Goal: Information Seeking & Learning: Learn about a topic

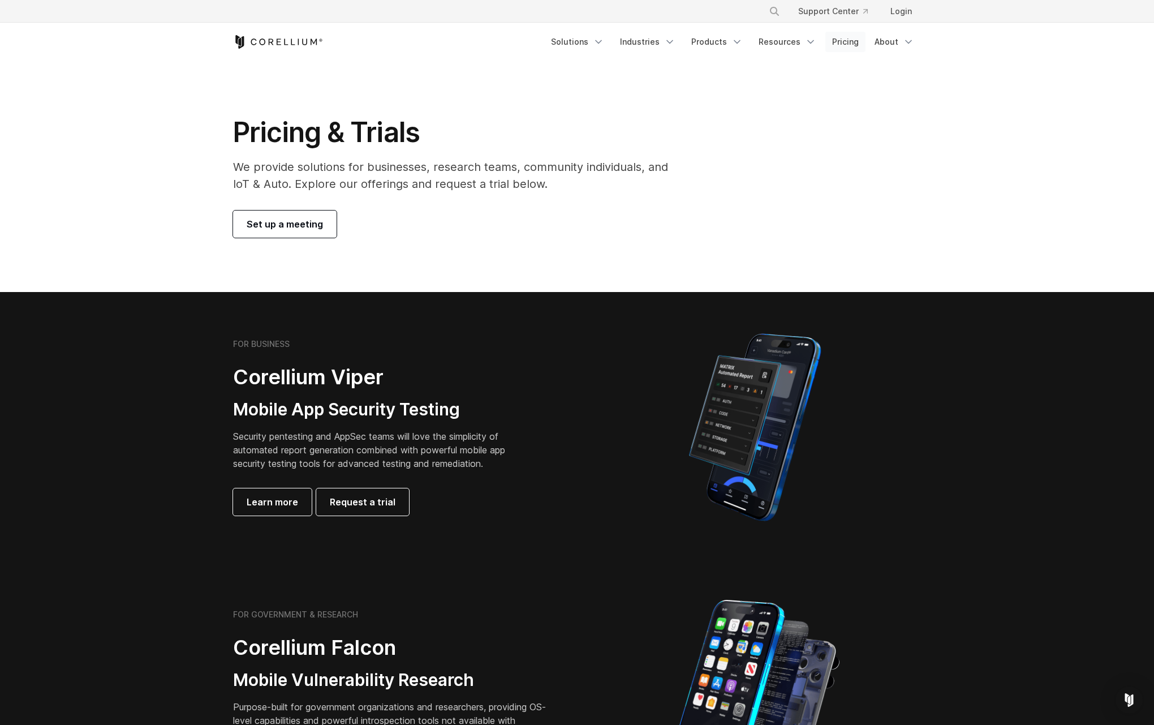
click at [847, 42] on link "Pricing" at bounding box center [846, 42] width 40 height 20
click at [285, 506] on span "Learn more" at bounding box center [272, 502] width 51 height 14
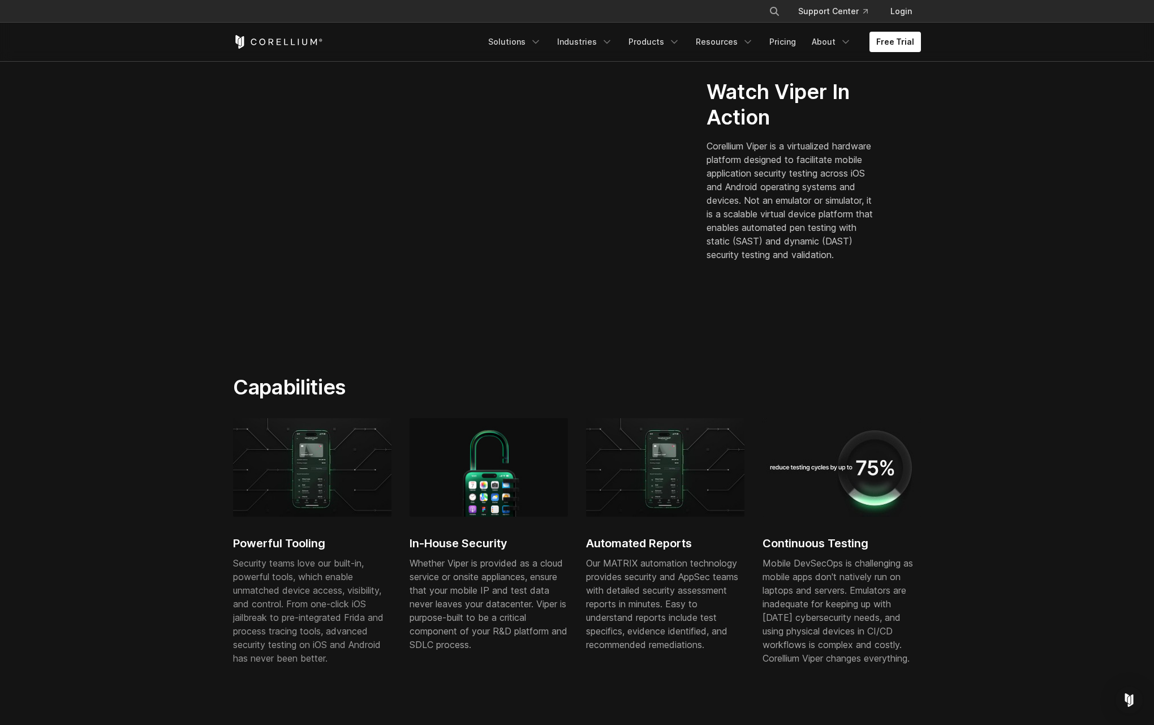
scroll to position [319, 0]
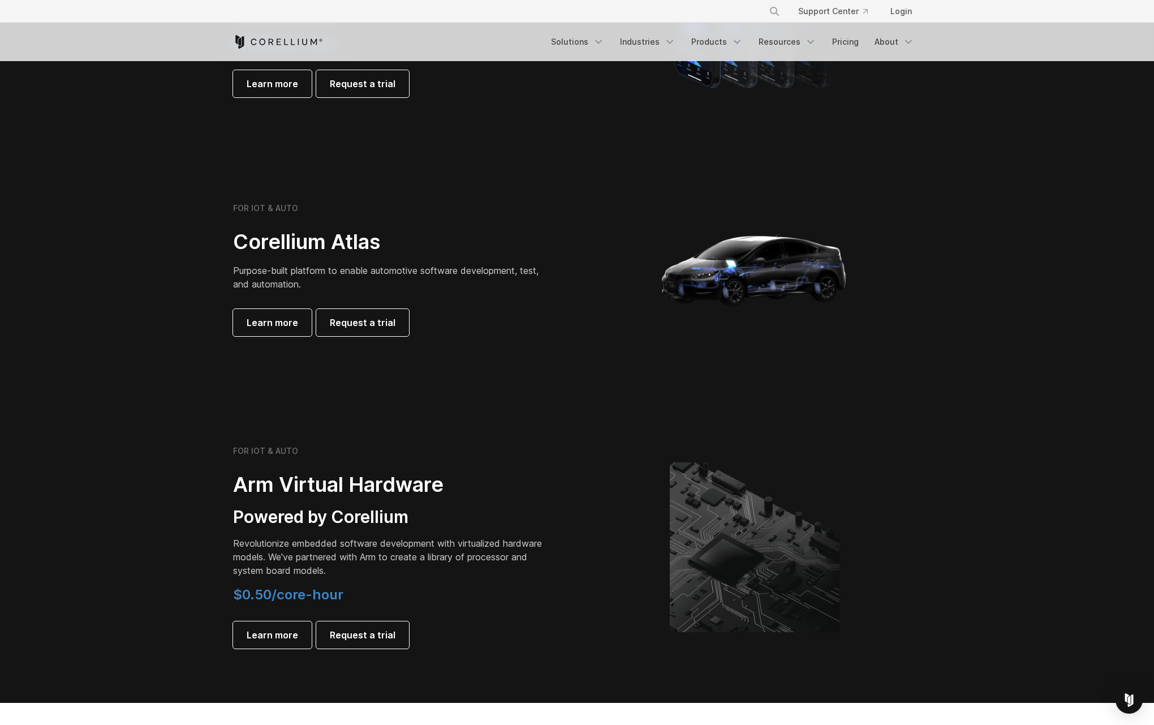
scroll to position [969, 0]
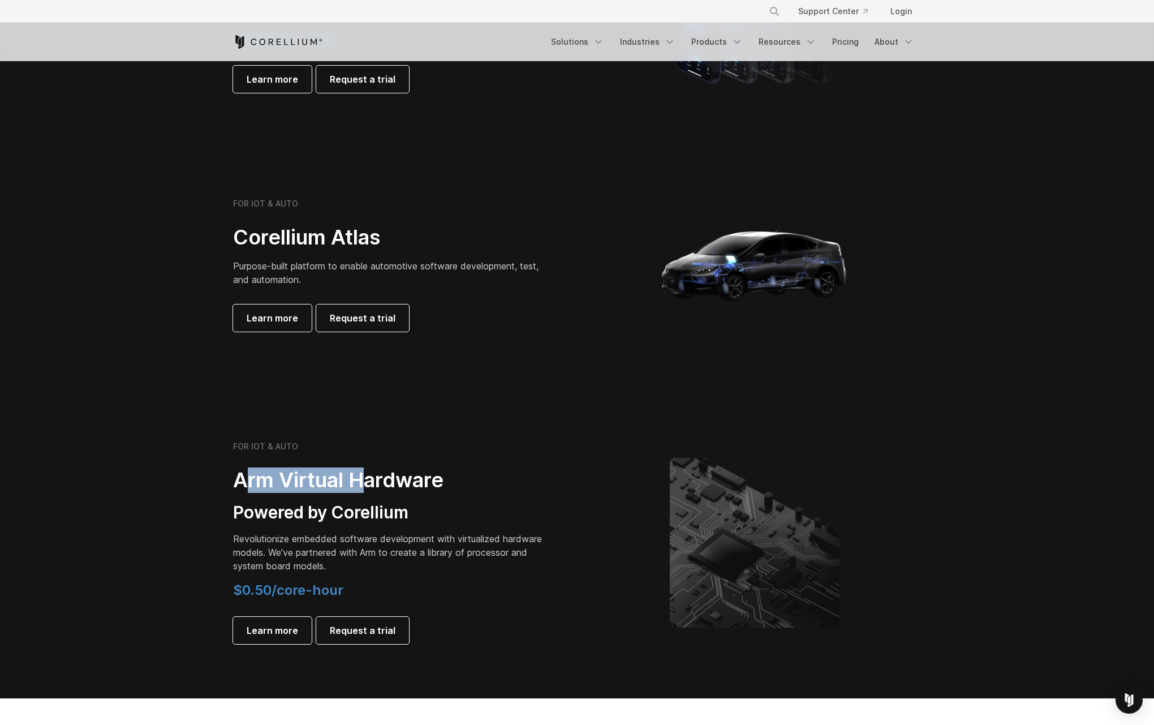
drag, startPoint x: 247, startPoint y: 484, endPoint x: 376, endPoint y: 491, distance: 129.2
click at [374, 491] on h2 "Arm Virtual Hardware" at bounding box center [391, 479] width 317 height 25
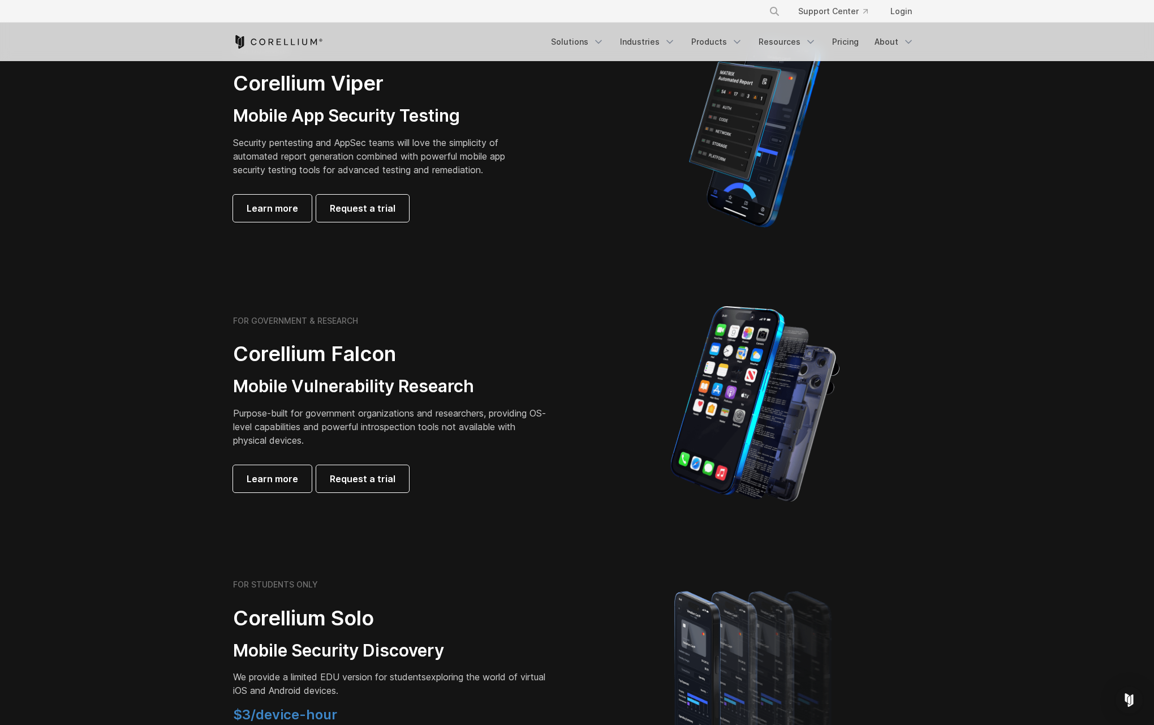
scroll to position [0, 0]
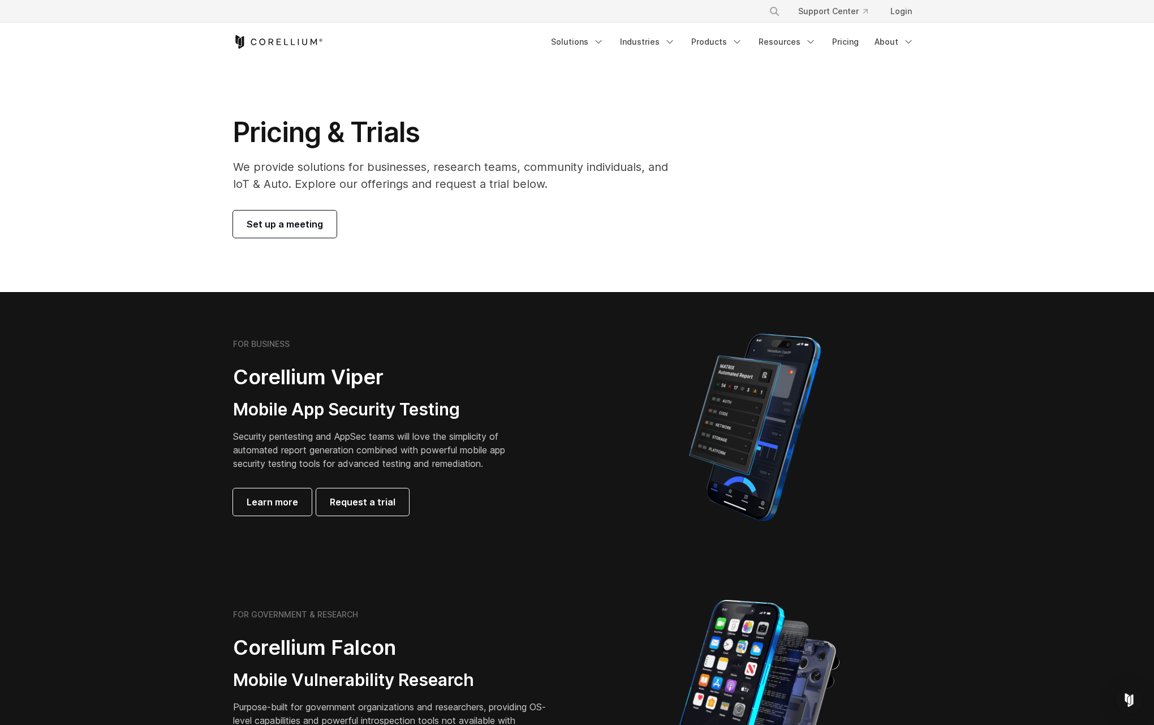
click at [480, 180] on p "We provide solutions for businesses, research teams, community individuals, and…" at bounding box center [458, 175] width 451 height 34
click at [598, 38] on link "Solutions" at bounding box center [577, 42] width 67 height 20
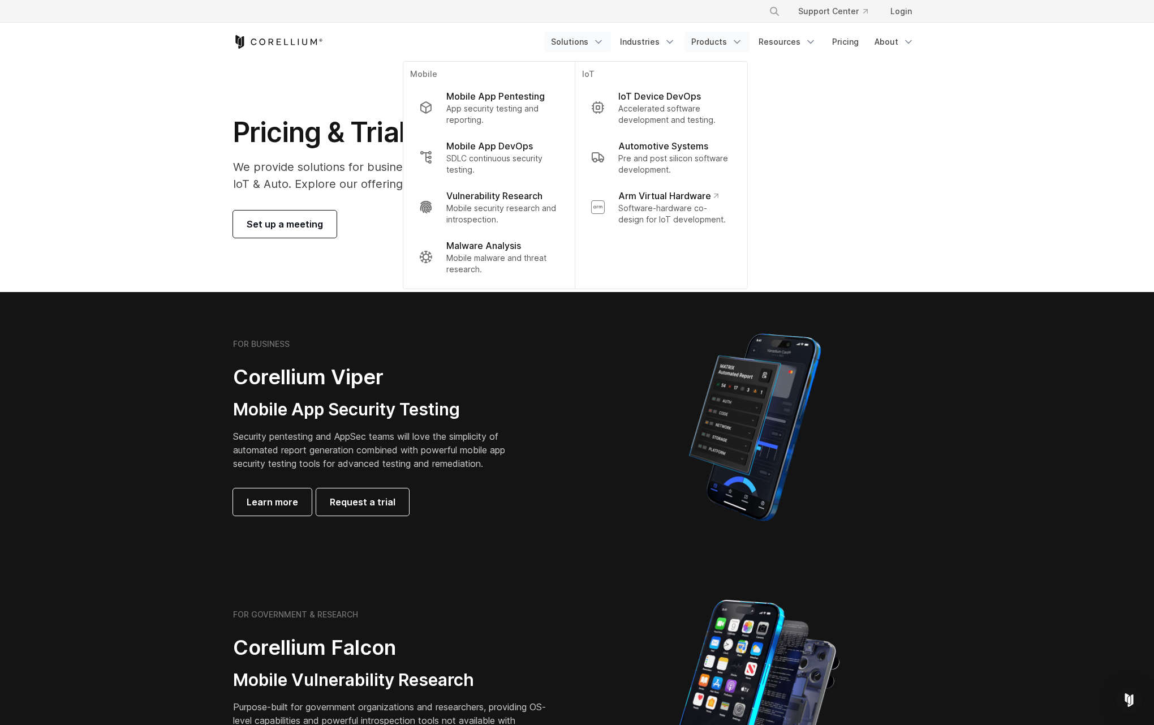
click at [711, 38] on link "Products" at bounding box center [717, 42] width 65 height 20
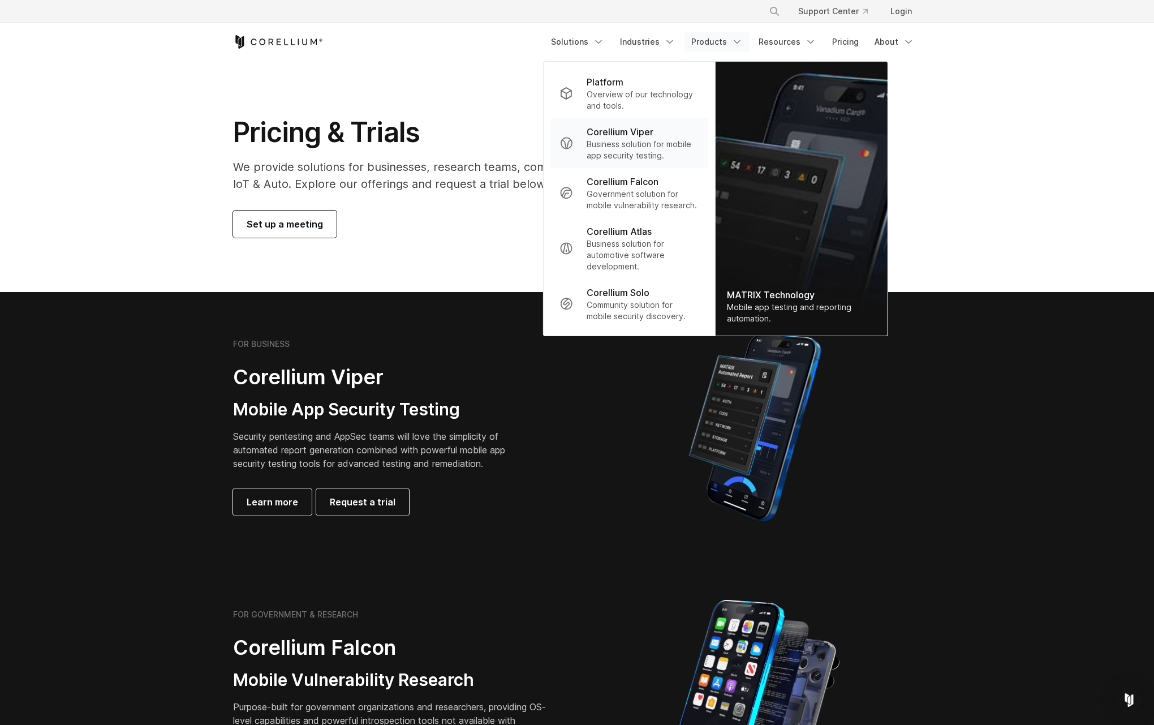
click at [685, 158] on p "Business solution for mobile app security testing." at bounding box center [643, 150] width 113 height 23
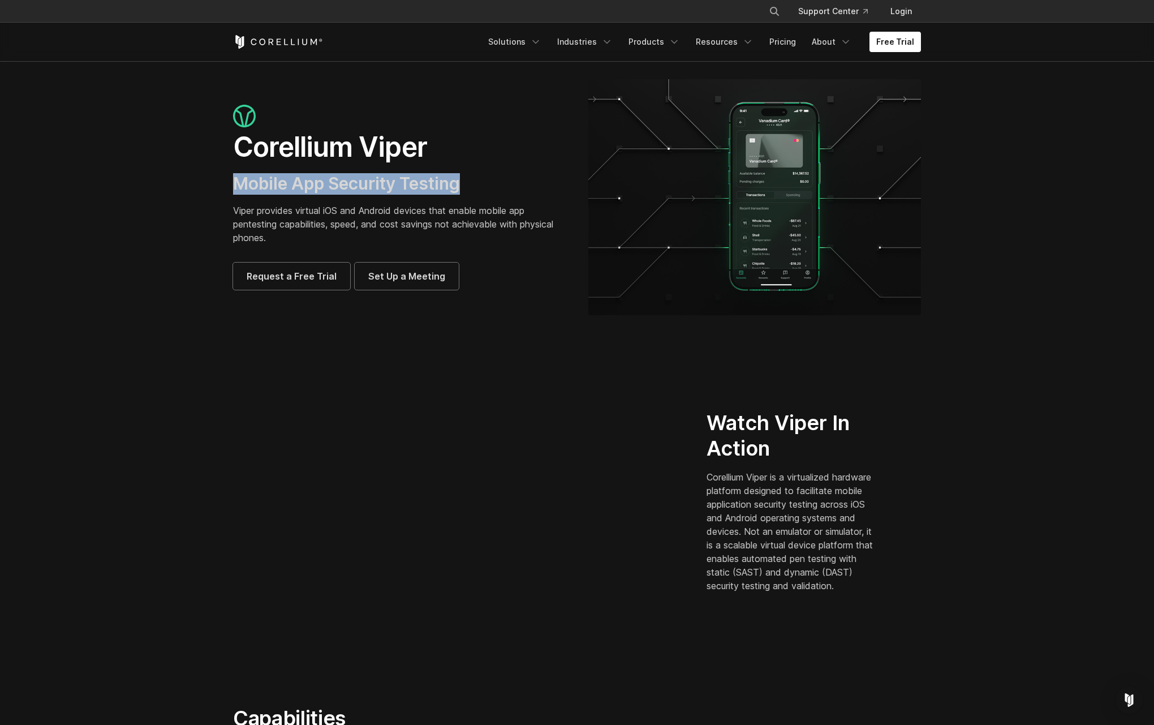
drag, startPoint x: 234, startPoint y: 184, endPoint x: 540, endPoint y: 186, distance: 306.1
click at [540, 186] on h3 "Mobile App Security Testing" at bounding box center [399, 184] width 333 height 22
copy span "Mobile App Security Testing"
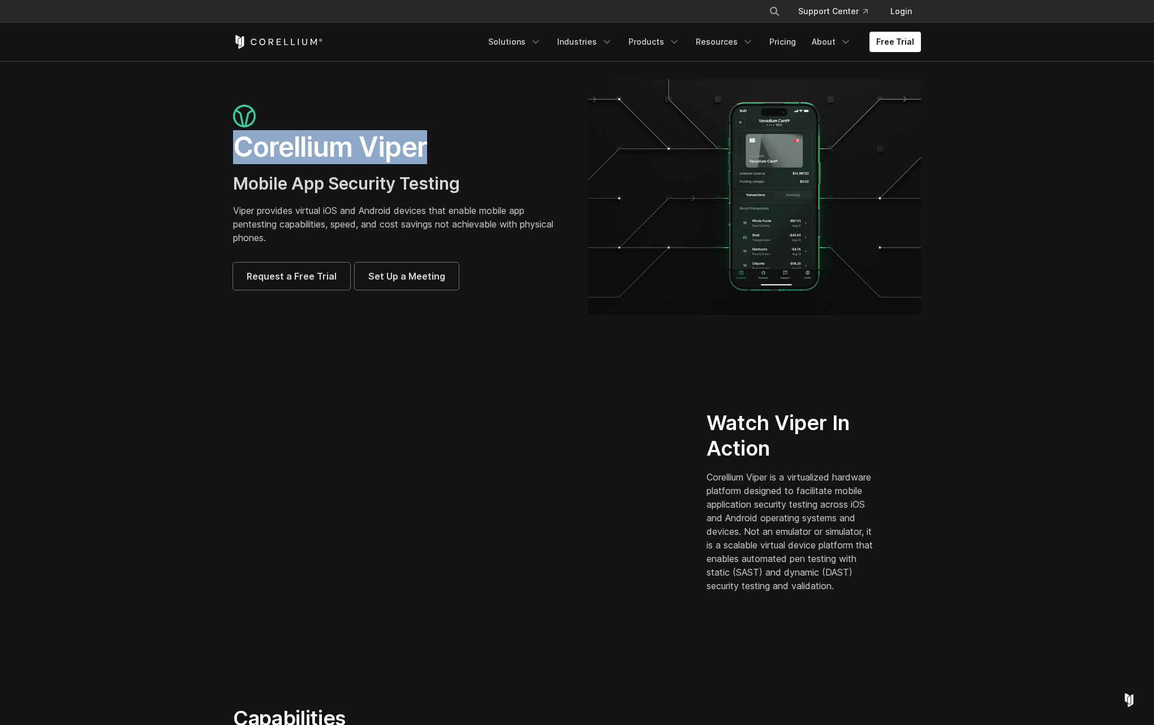
drag, startPoint x: 245, startPoint y: 149, endPoint x: 435, endPoint y: 150, distance: 189.6
click at [434, 150] on h1 "Corellium Viper" at bounding box center [399, 147] width 333 height 34
copy h1 "Corellium Viper"
